Goal: Task Accomplishment & Management: Use online tool/utility

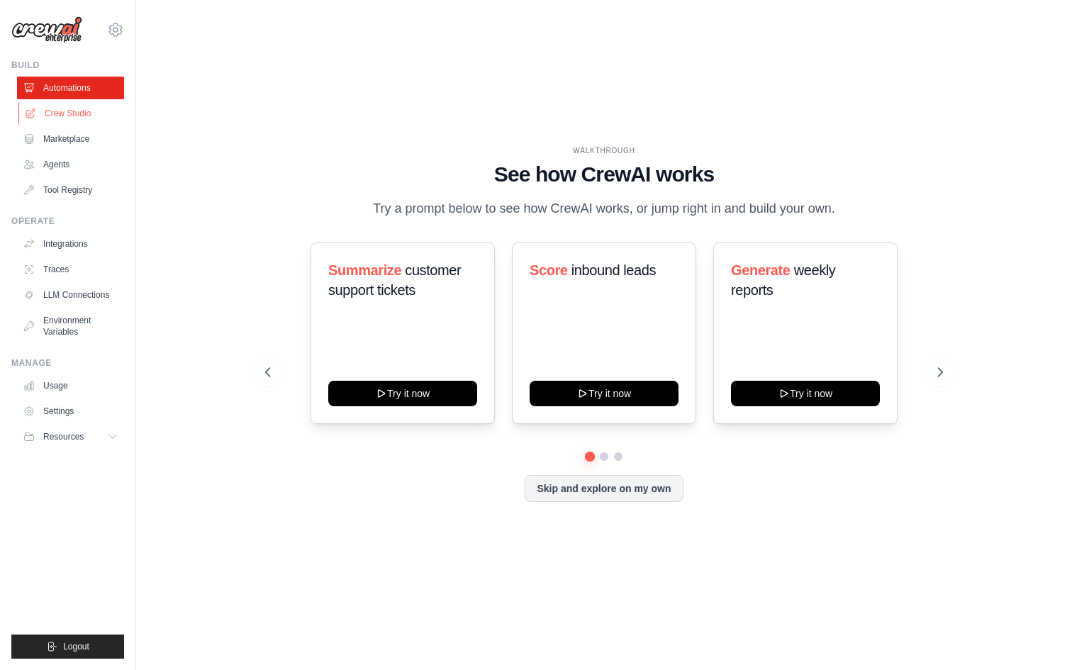
click at [79, 111] on link "Crew Studio" at bounding box center [71, 113] width 107 height 23
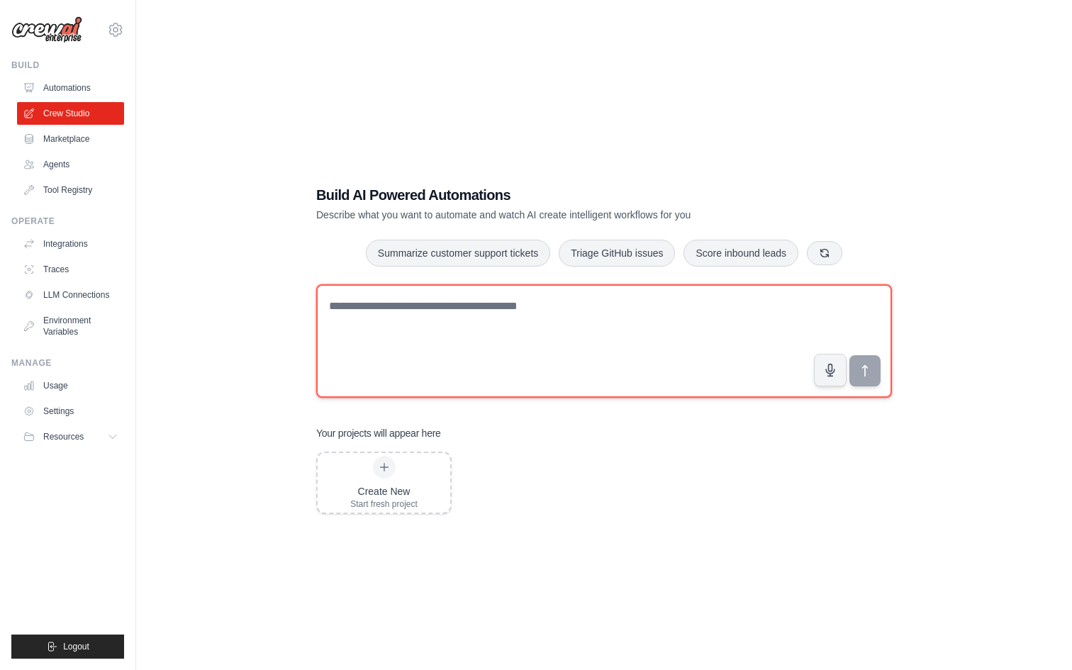
click at [466, 298] on textarea at bounding box center [604, 340] width 576 height 113
click at [479, 316] on textarea at bounding box center [604, 340] width 576 height 113
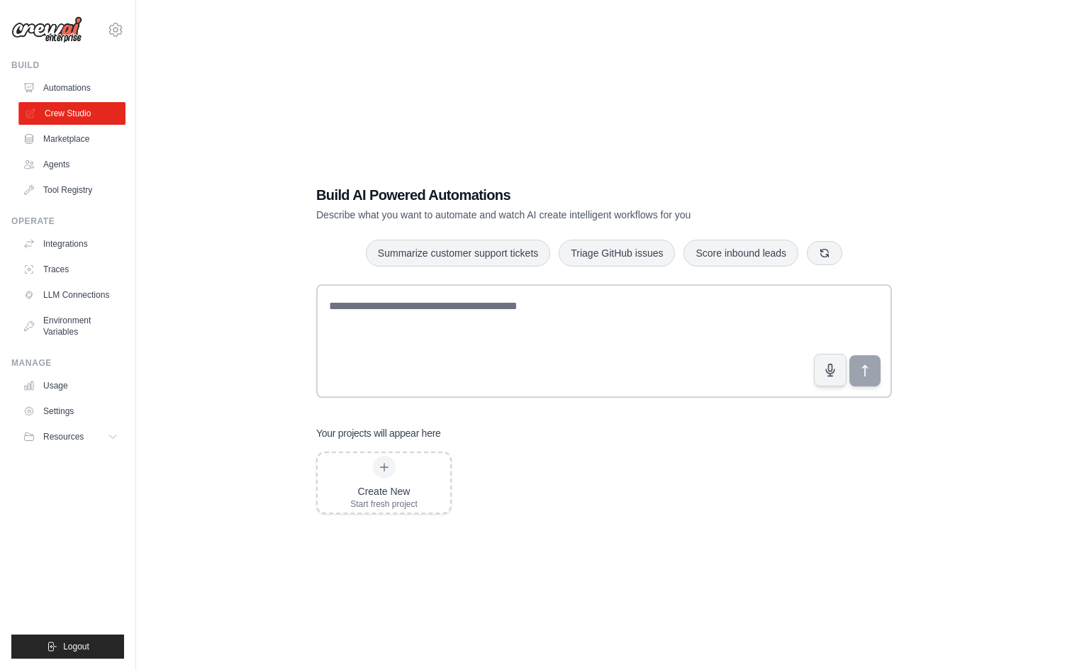
click at [79, 108] on link "Crew Studio" at bounding box center [71, 113] width 107 height 23
click at [95, 111] on link "Crew Studio" at bounding box center [71, 113] width 107 height 23
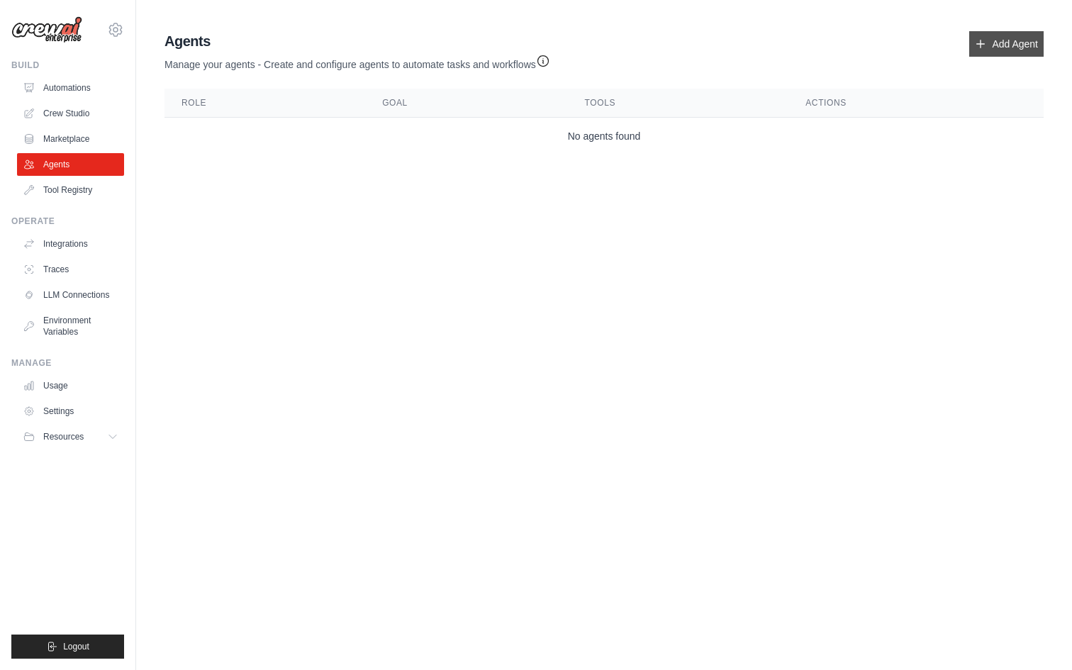
click at [997, 39] on link "Add Agent" at bounding box center [1006, 44] width 74 height 26
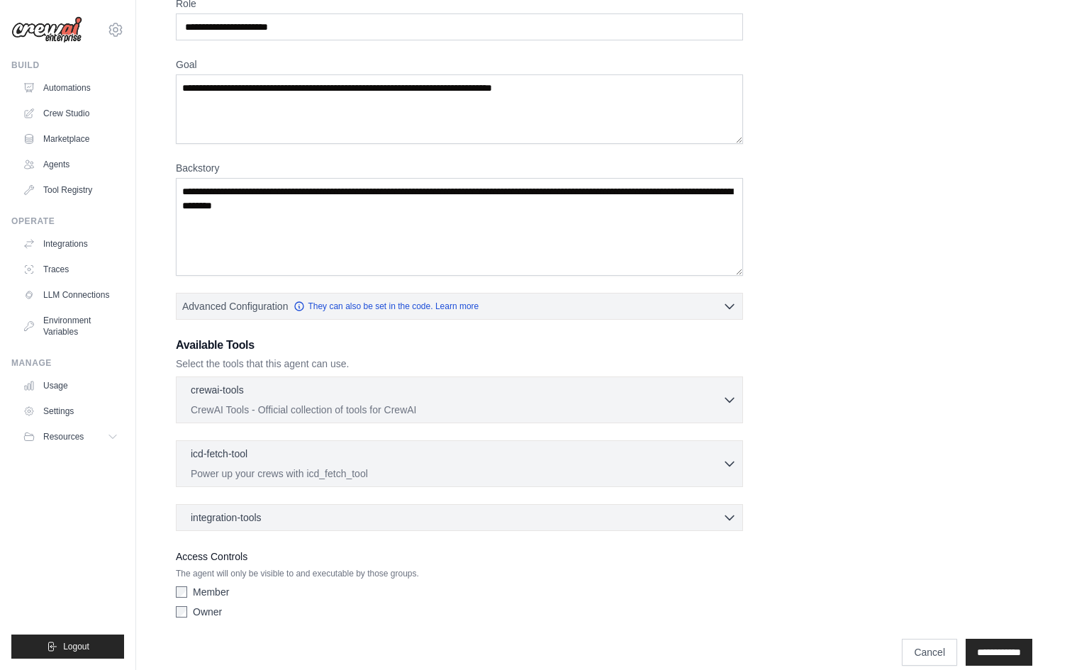
scroll to position [91, 0]
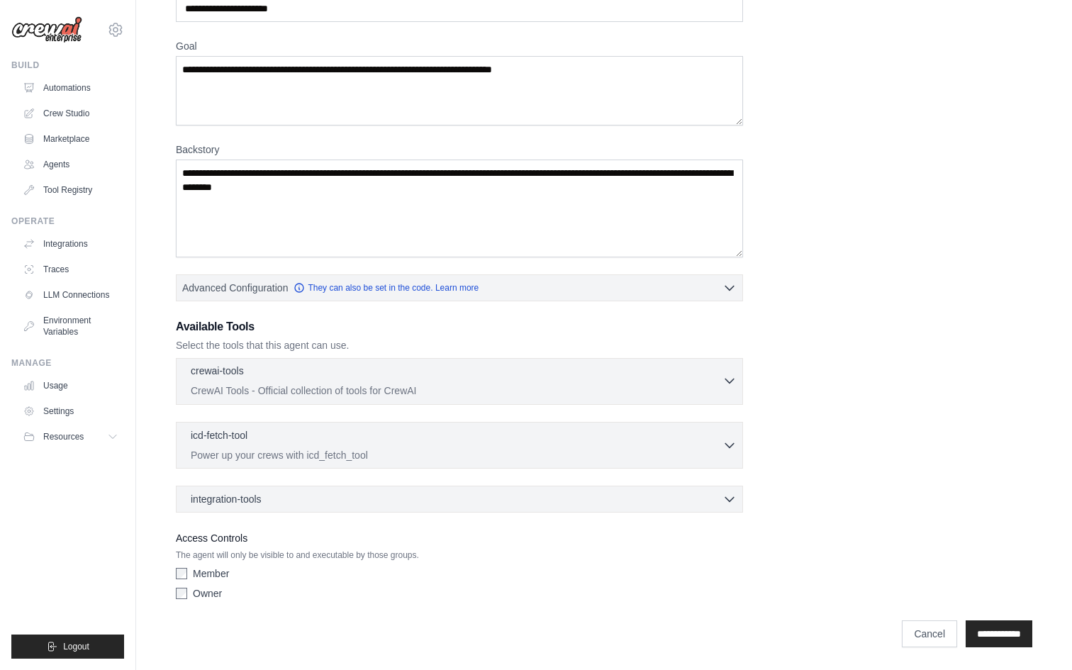
click at [391, 376] on div "crewai-tools 0 selected" at bounding box center [457, 372] width 532 height 17
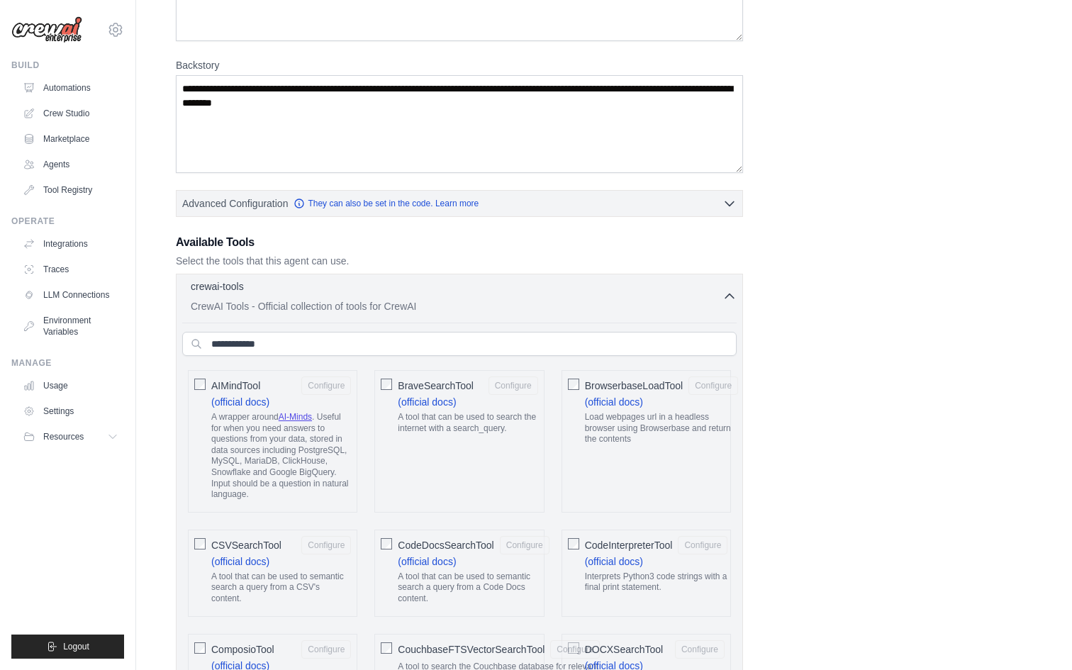
click at [427, 295] on div "crewai-tools 0 selected" at bounding box center [457, 287] width 532 height 17
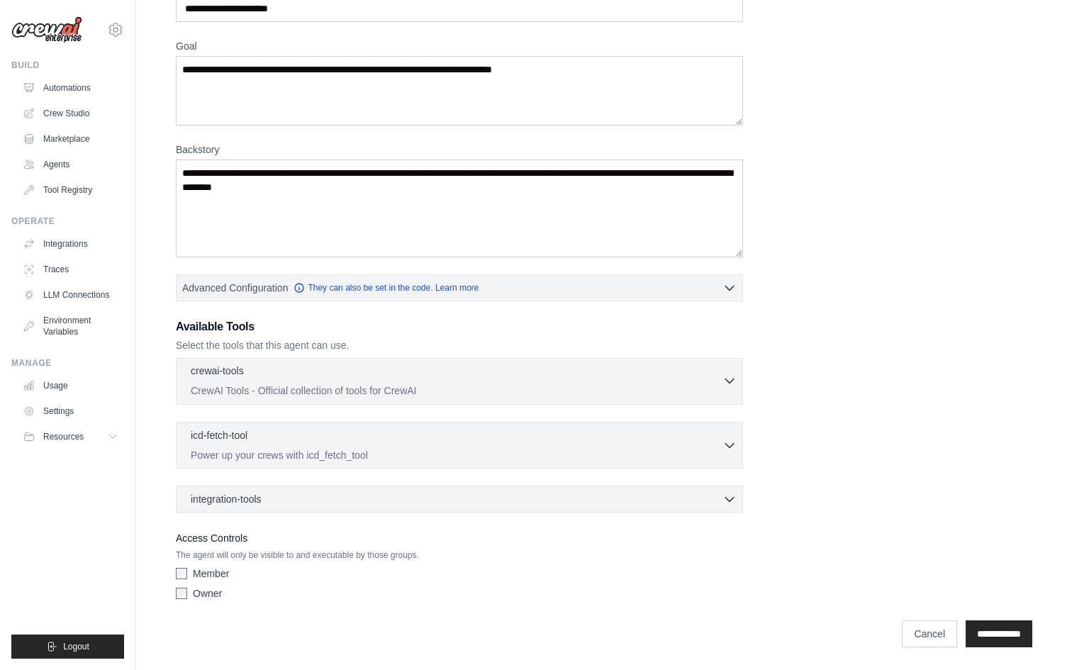
click at [472, 380] on div "crewai-tools 0 selected" at bounding box center [457, 372] width 532 height 17
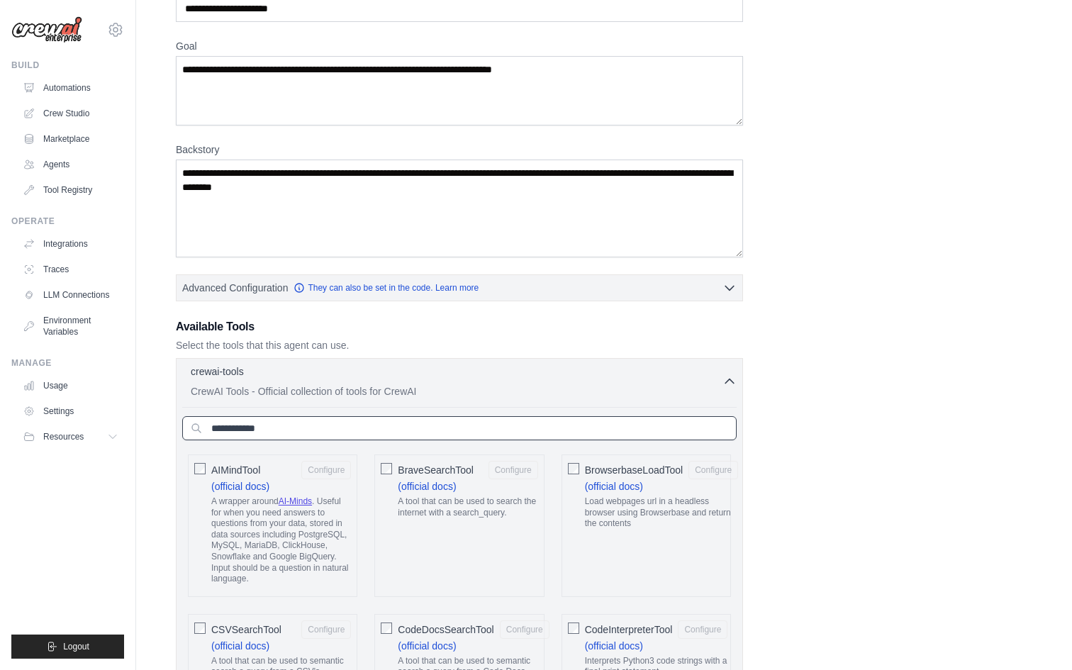
click at [433, 434] on input "text" at bounding box center [459, 428] width 554 height 24
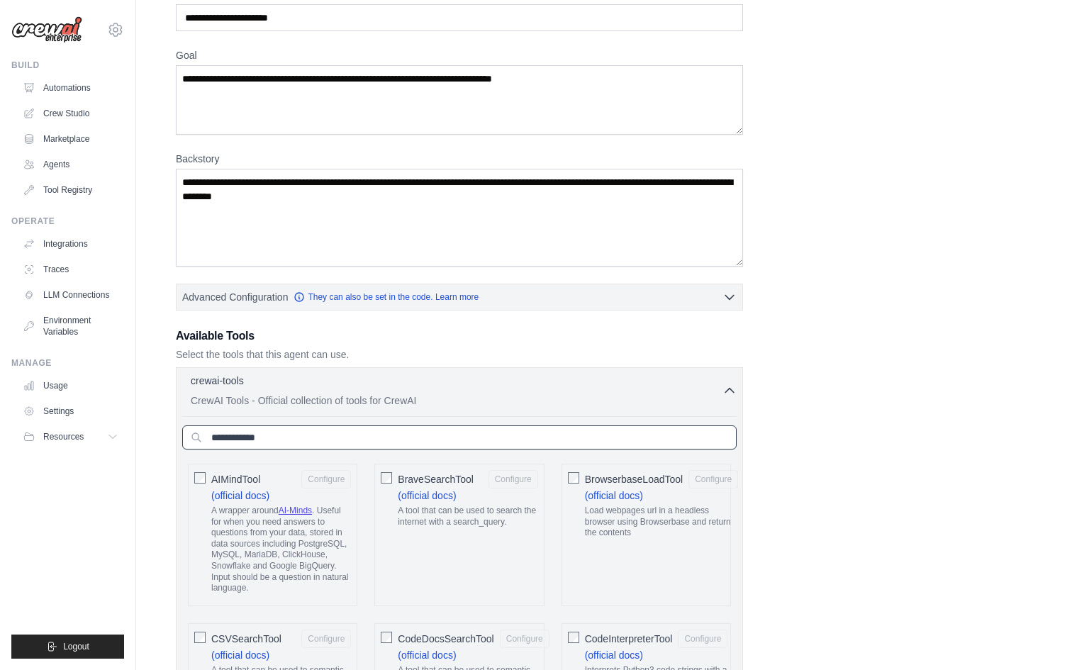
scroll to position [106, 0]
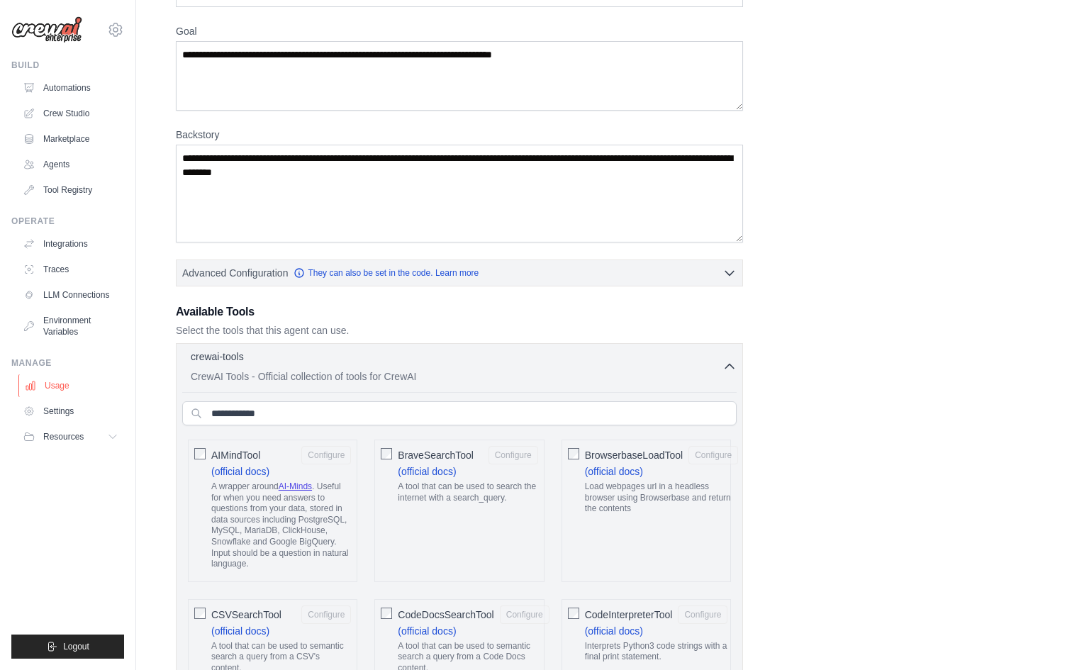
click at [67, 378] on link "Usage" at bounding box center [71, 385] width 107 height 23
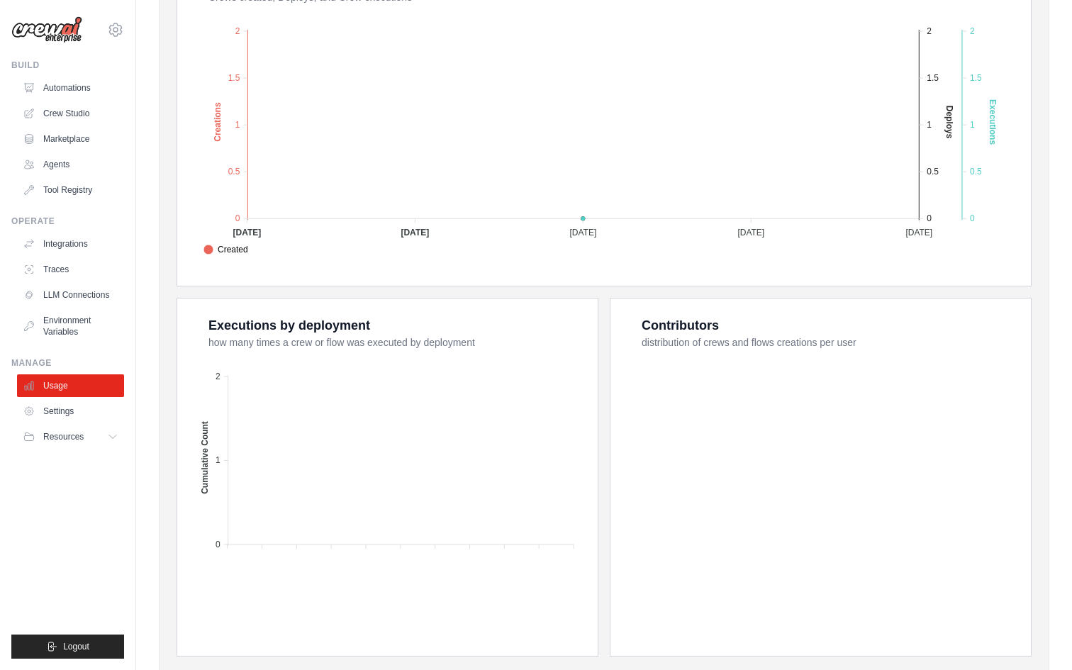
scroll to position [358, 0]
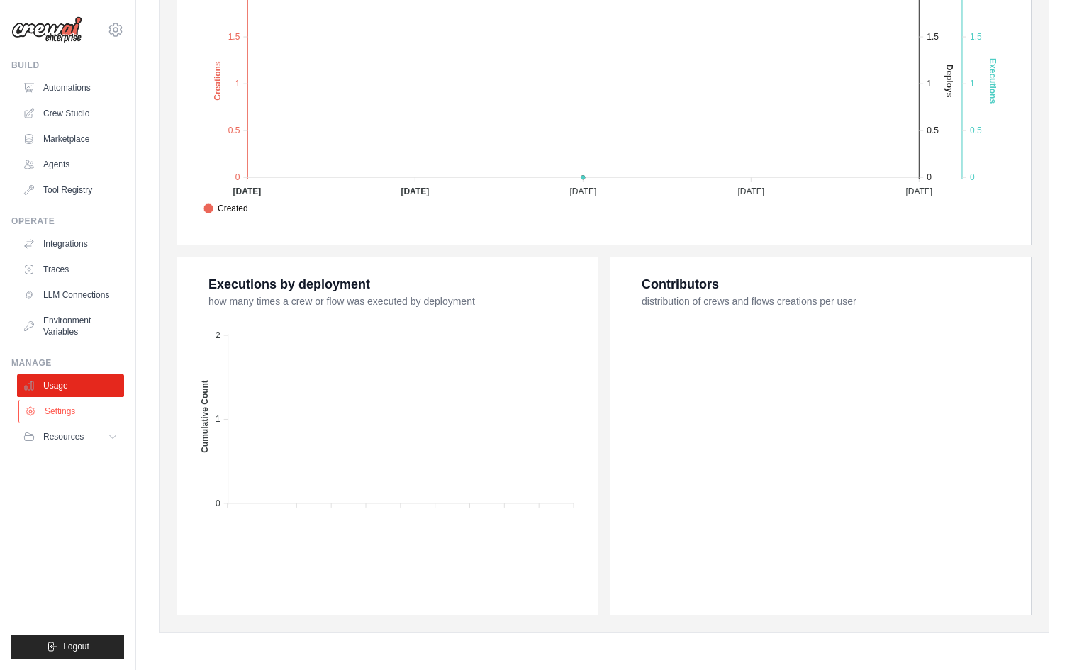
click at [62, 415] on link "Settings" at bounding box center [71, 411] width 107 height 23
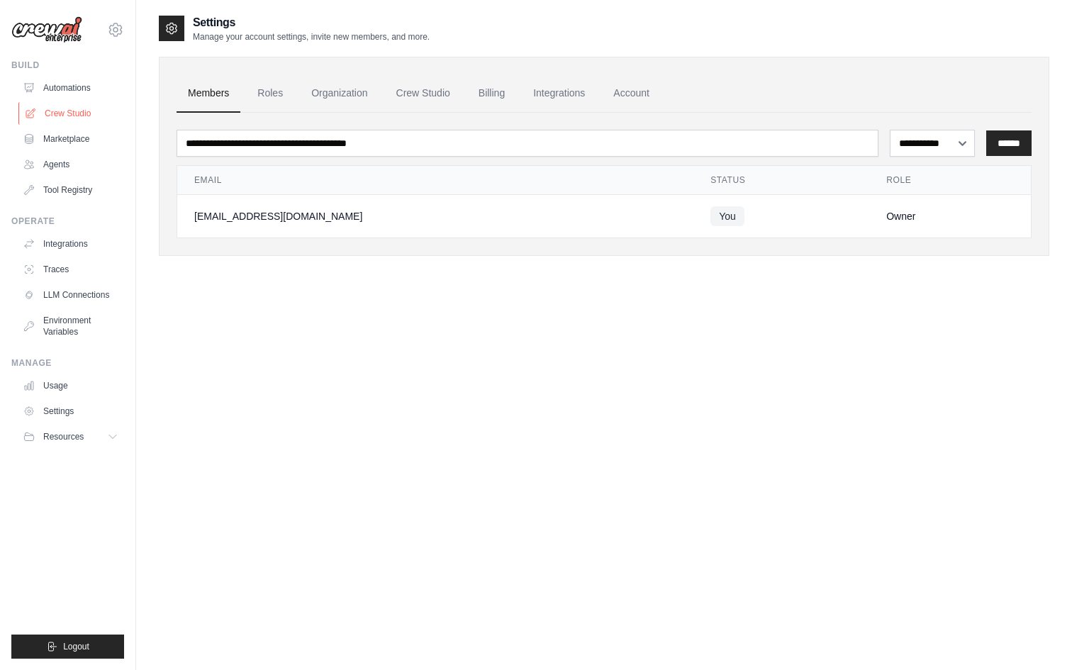
click at [55, 115] on link "Crew Studio" at bounding box center [71, 113] width 107 height 23
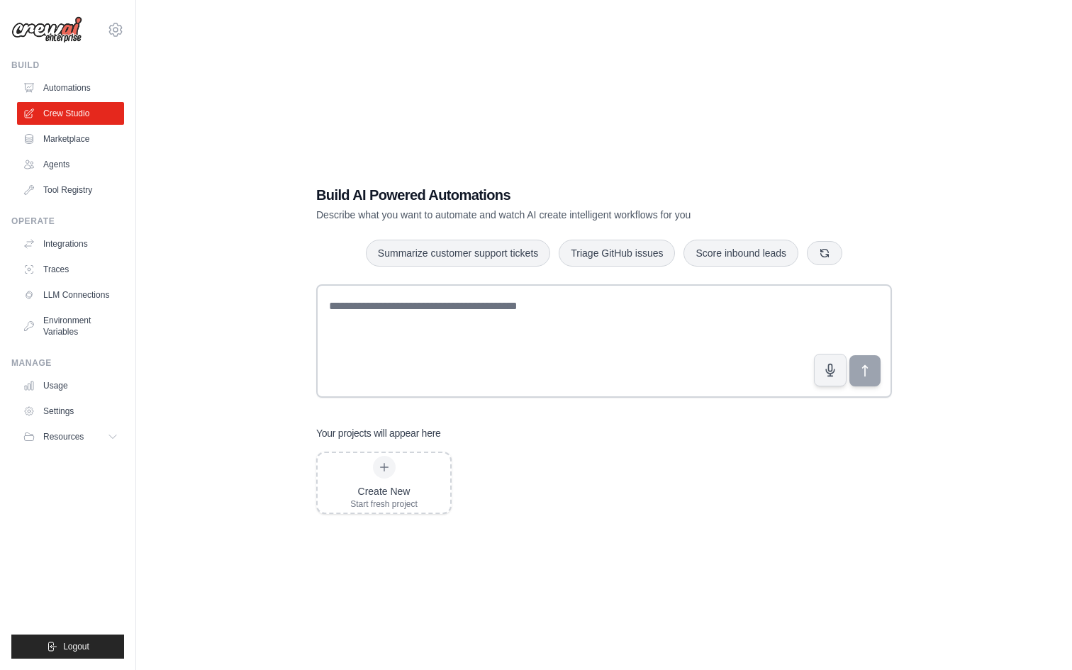
scroll to position [28, 0]
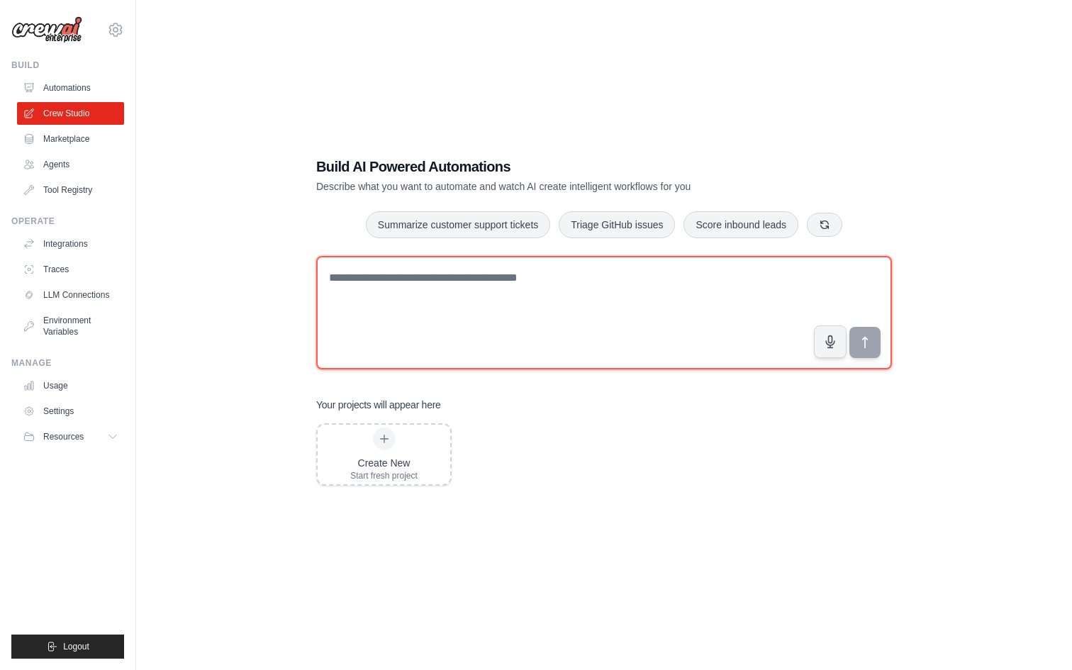
click at [533, 281] on textarea at bounding box center [604, 312] width 576 height 113
click at [533, 280] on textarea at bounding box center [604, 312] width 576 height 113
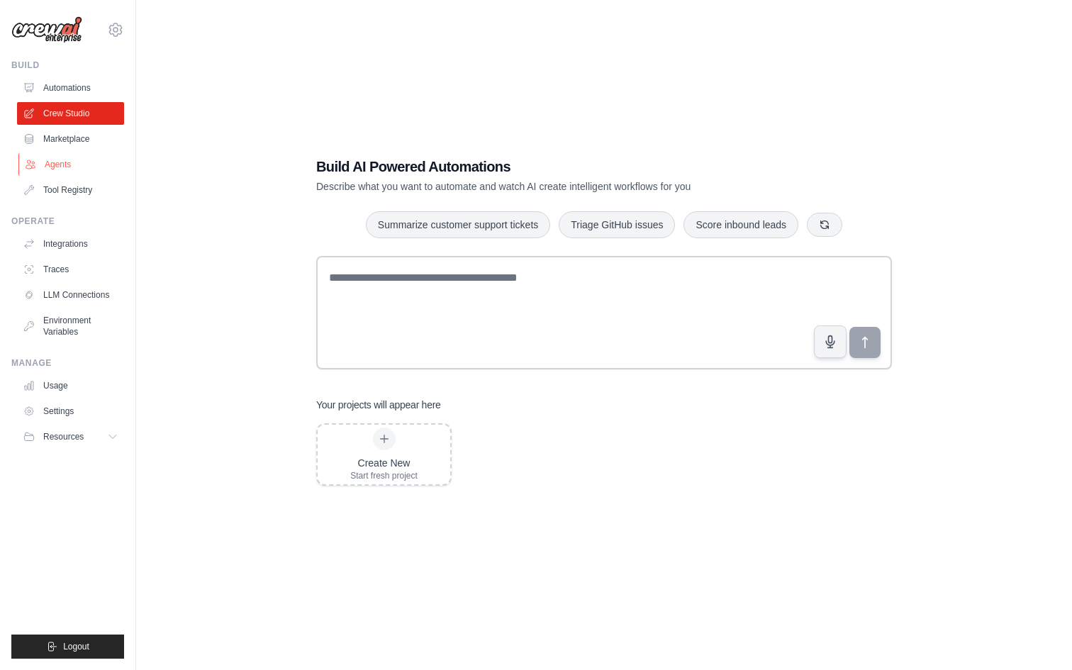
click at [65, 163] on link "Agents" at bounding box center [71, 164] width 107 height 23
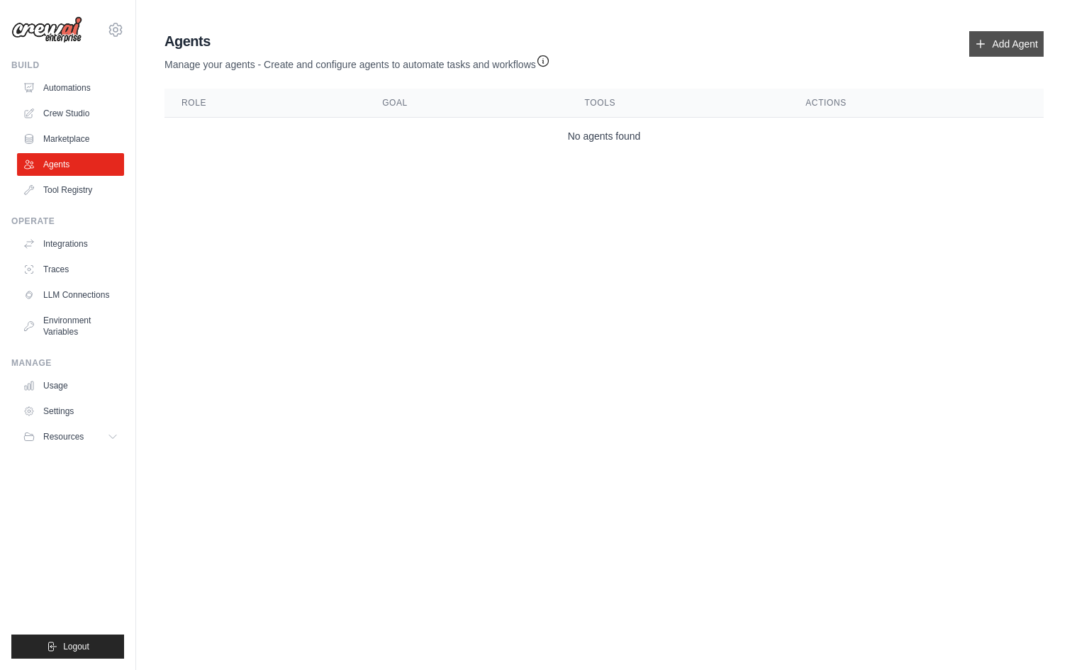
click at [985, 45] on icon at bounding box center [980, 43] width 11 height 11
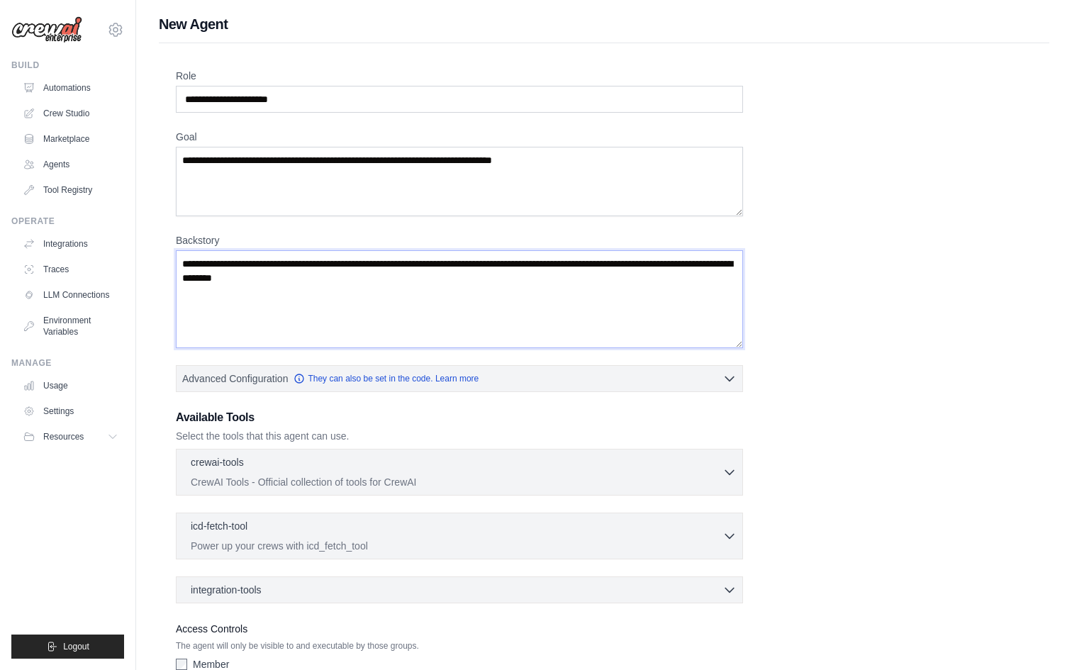
click at [232, 260] on textarea "Backstory" at bounding box center [459, 299] width 567 height 98
click at [254, 279] on textarea "Backstory" at bounding box center [459, 299] width 567 height 98
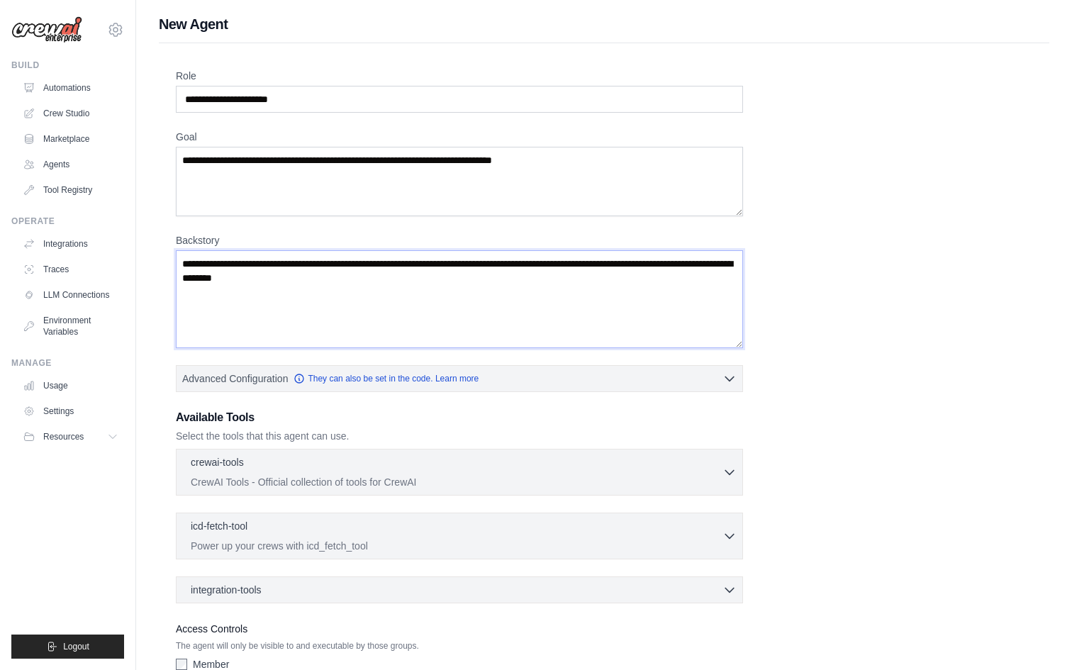
click at [254, 279] on textarea "Backstory" at bounding box center [459, 299] width 567 height 98
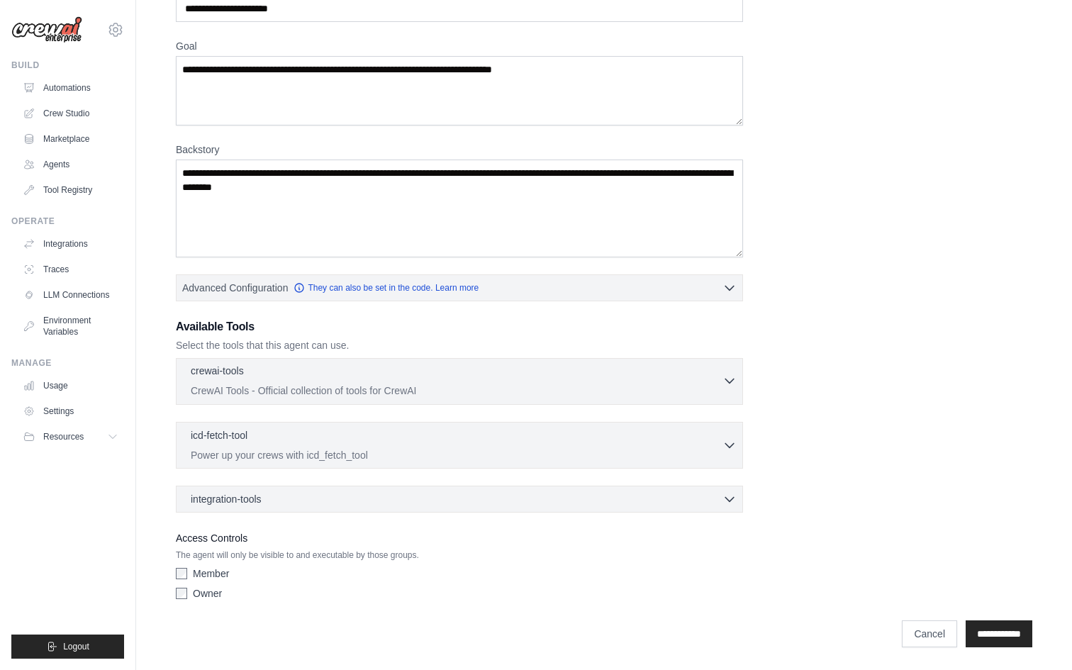
click at [237, 381] on div "crewai-tools 0 selected CrewAI Tools - Official collection of tools for CrewAI" at bounding box center [457, 381] width 532 height 34
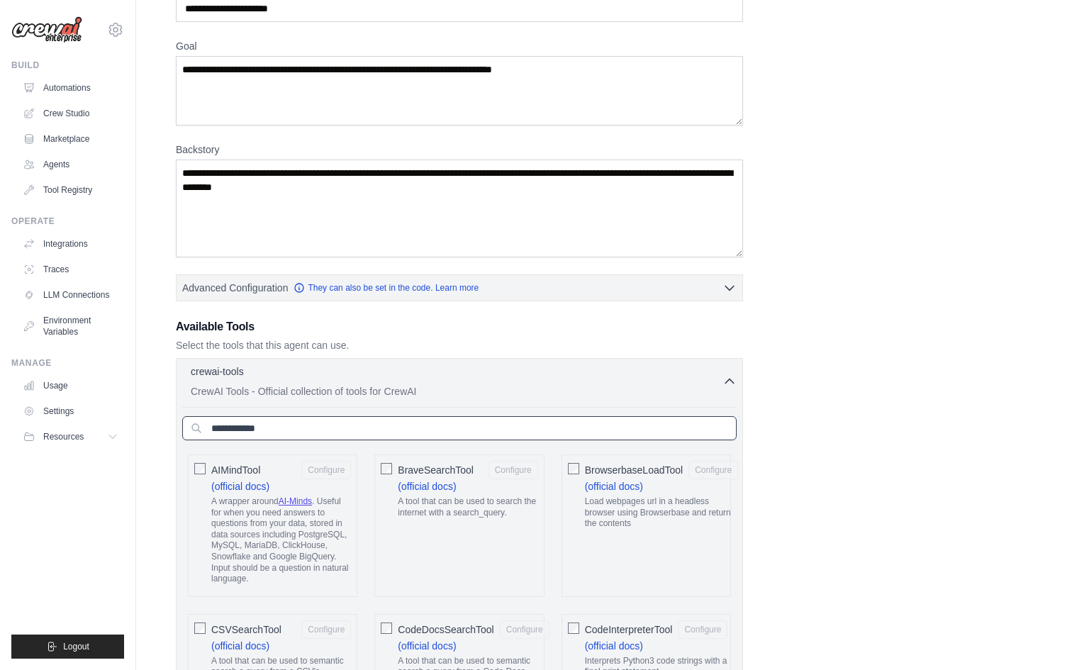
click at [245, 420] on input "text" at bounding box center [459, 428] width 554 height 24
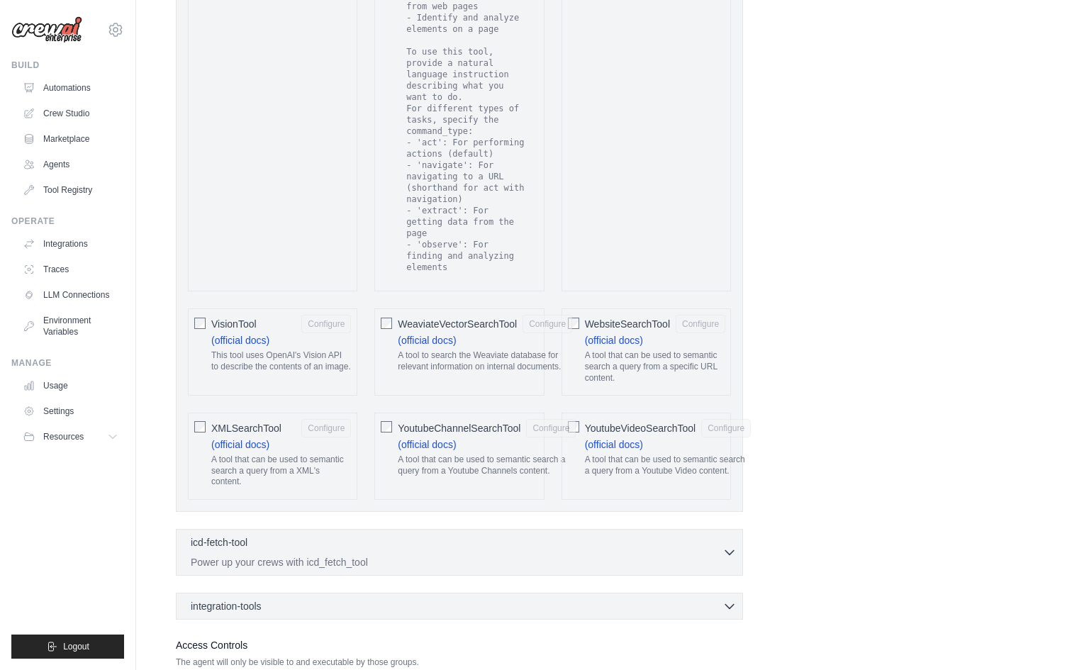
scroll to position [2812, 0]
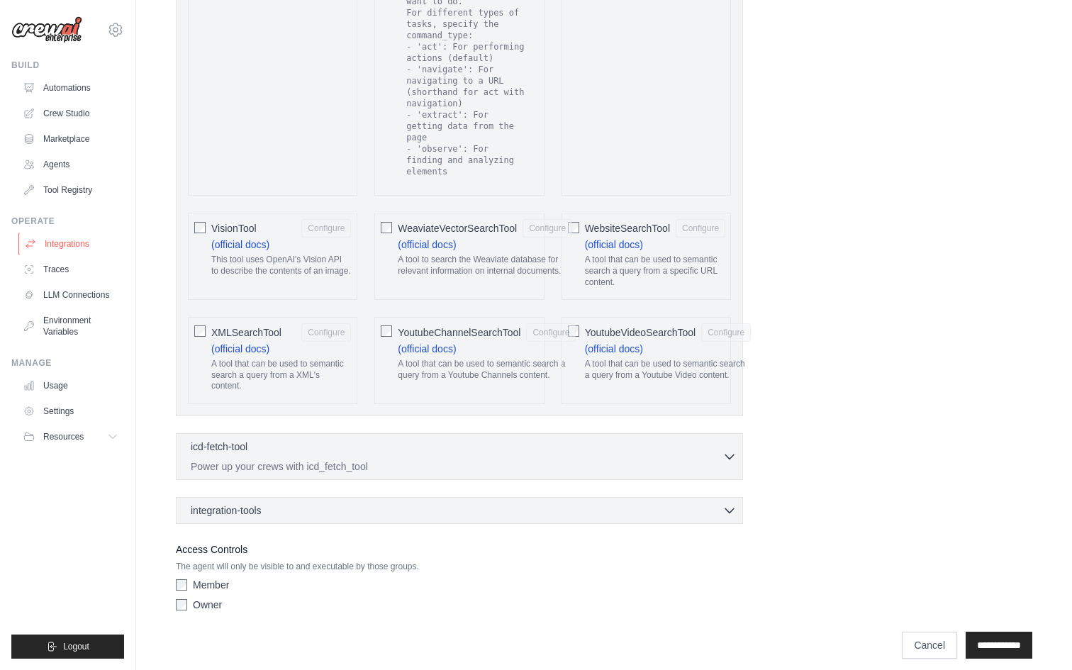
click at [80, 243] on link "Integrations" at bounding box center [71, 244] width 107 height 23
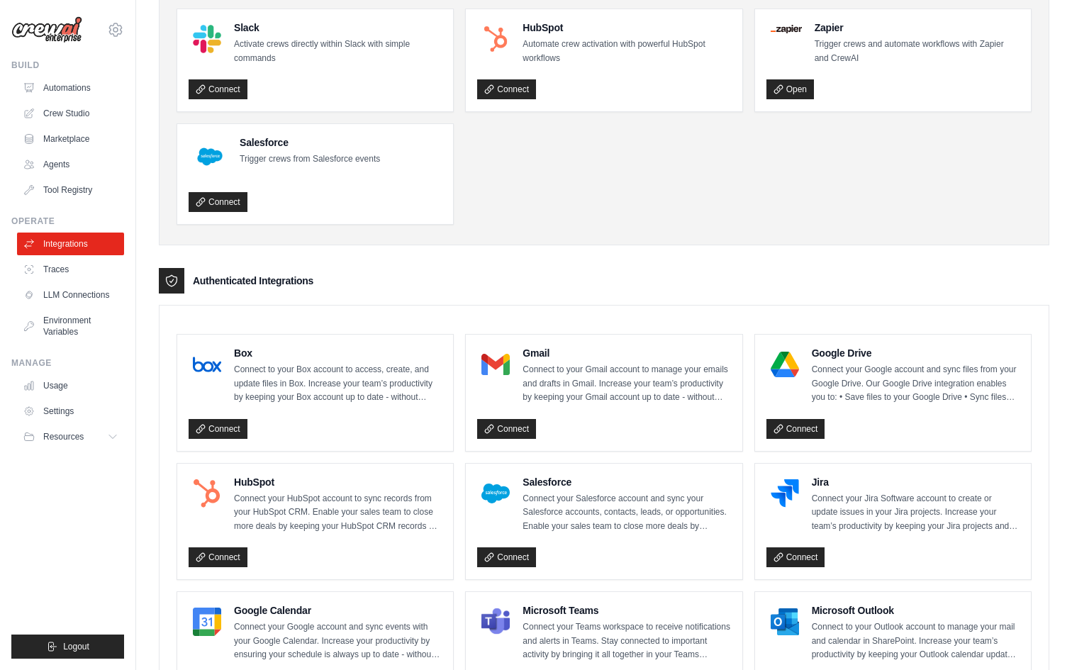
scroll to position [74, 0]
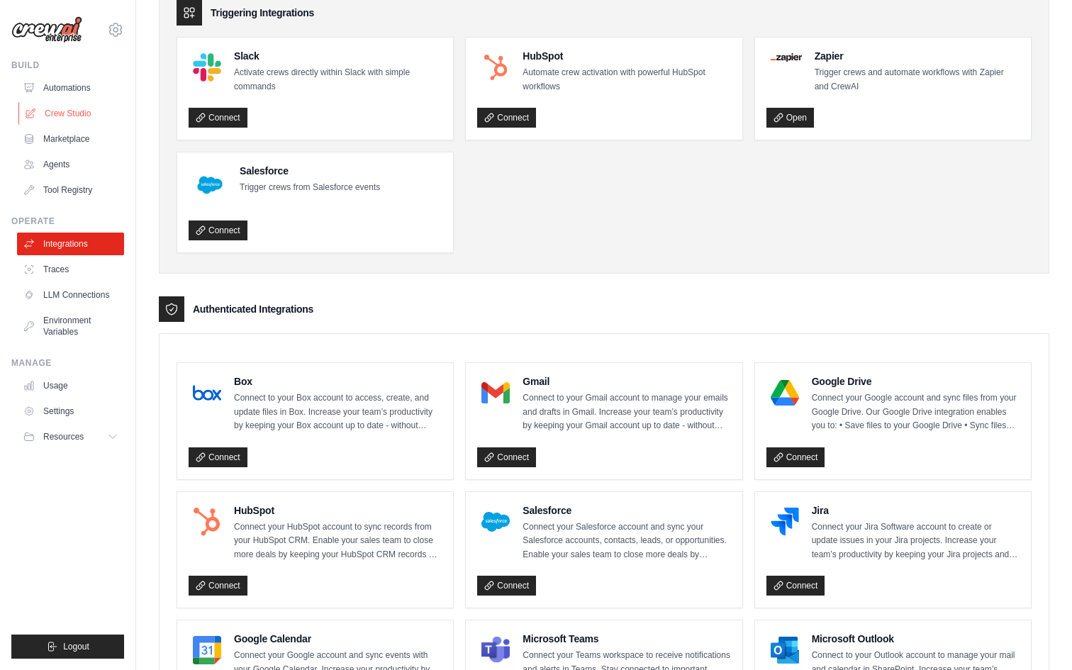
click at [78, 112] on link "Crew Studio" at bounding box center [71, 113] width 107 height 23
